Goal: Navigation & Orientation: Find specific page/section

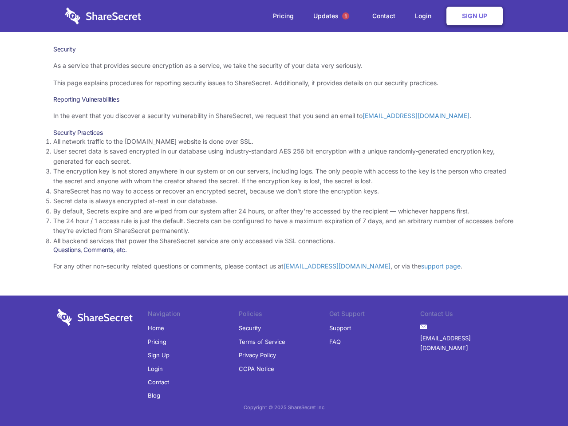
click at [284, 213] on li "By default, Secrets expire and are wiped from our system after 24 hours, or aft…" at bounding box center [284, 211] width 462 height 10
click at [346, 16] on span "1" at bounding box center [345, 15] width 7 height 7
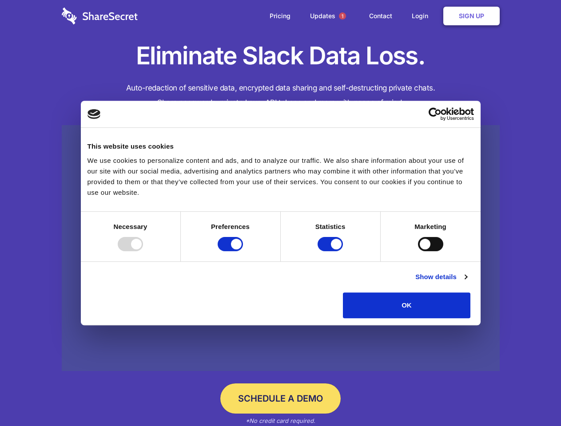
click at [143, 251] on div at bounding box center [130, 244] width 25 height 14
click at [243, 251] on input "Preferences" at bounding box center [230, 244] width 25 height 14
checkbox input "false"
click at [331, 251] on input "Statistics" at bounding box center [330, 244] width 25 height 14
checkbox input "false"
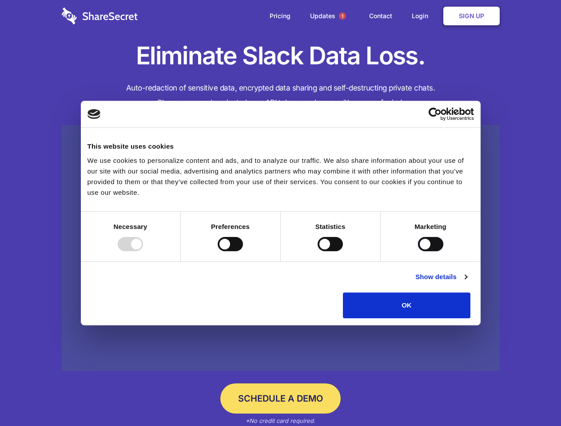
click at [418, 251] on input "Marketing" at bounding box center [430, 244] width 25 height 14
checkbox input "true"
click at [467, 282] on link "Show details" at bounding box center [441, 277] width 52 height 11
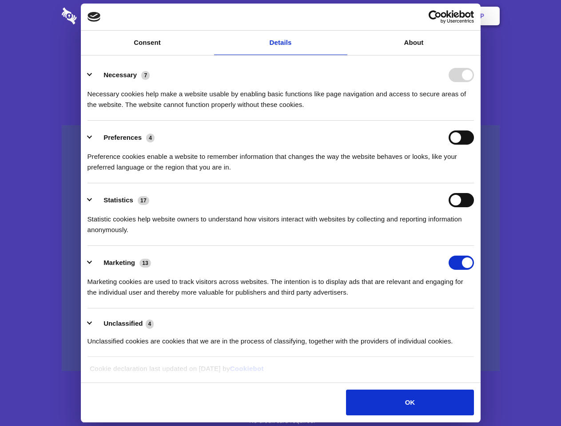
click at [474, 121] on li "Necessary 7 Necessary cookies help make a website usable by enabling basic func…" at bounding box center [280, 89] width 386 height 63
click at [342, 16] on span "1" at bounding box center [342, 15] width 7 height 7
